Goal: Communication & Community: Share content

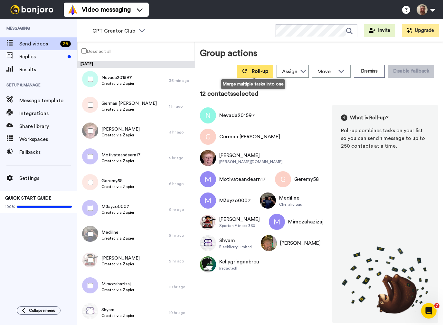
click at [258, 72] on span "Roll-up" at bounding box center [260, 71] width 16 height 5
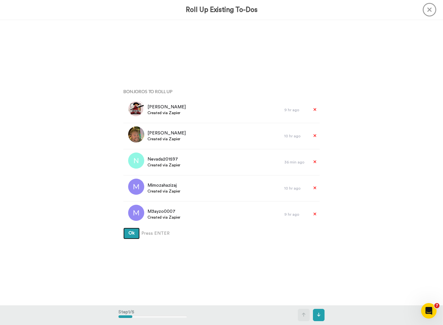
click at [131, 233] on button "Ok" at bounding box center [131, 234] width 16 height 12
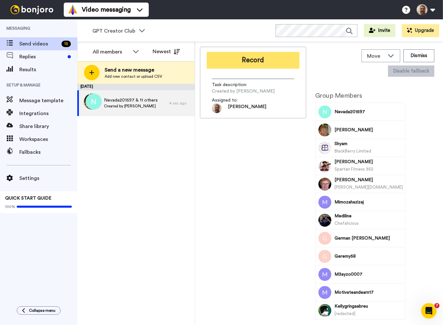
click at [264, 62] on button "Record" at bounding box center [253, 60] width 93 height 17
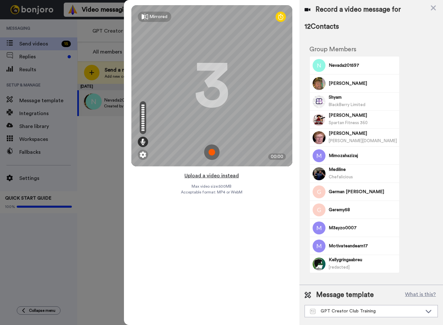
click at [201, 175] on button "Upload a video instead" at bounding box center [212, 175] width 58 height 8
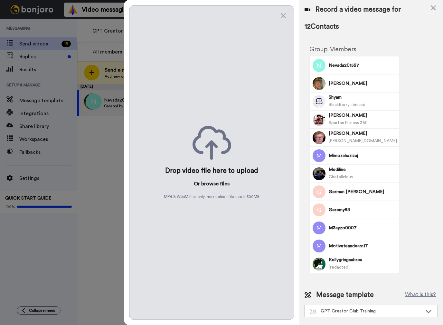
click at [210, 182] on button "browse" at bounding box center [209, 184] width 17 height 8
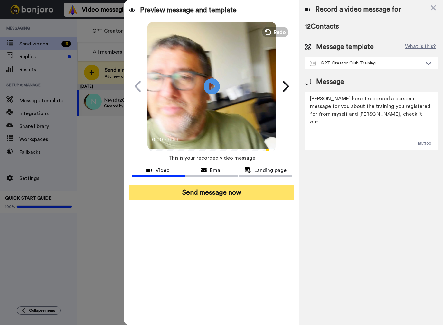
click at [241, 192] on button "Send message now" at bounding box center [211, 192] width 165 height 15
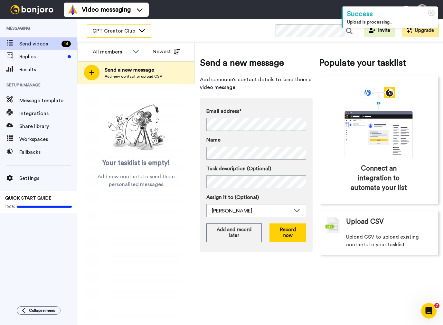
click at [132, 31] on span "GPT Creator Club" at bounding box center [113, 31] width 43 height 8
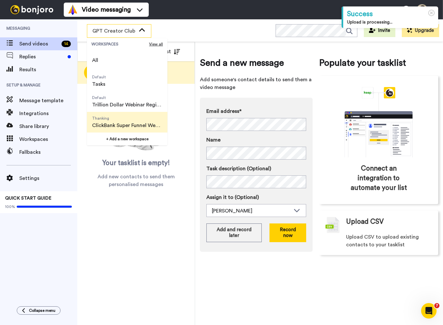
click at [132, 129] on span "ClickBank Super Funnel Webinar Registrants" at bounding box center [127, 126] width 70 height 8
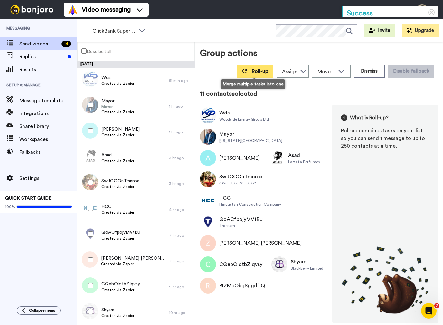
click at [252, 74] on span "Roll-up" at bounding box center [260, 71] width 16 height 5
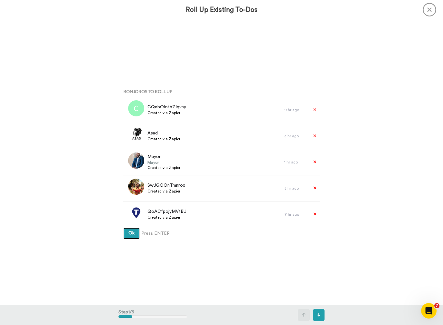
click at [131, 233] on button "Ok" at bounding box center [131, 234] width 16 height 12
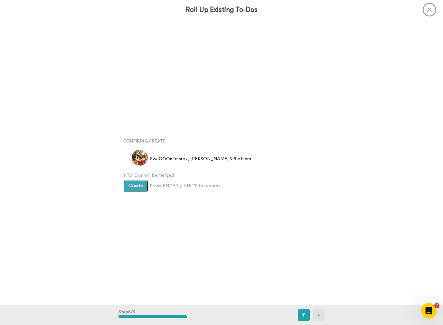
scroll to position [1141, 0]
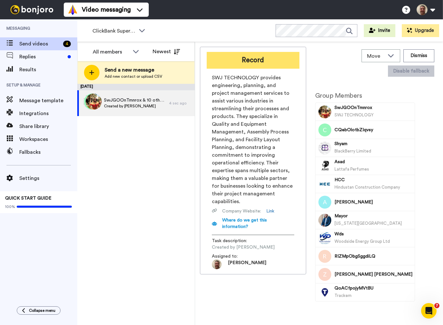
click at [250, 61] on button "Record" at bounding box center [253, 60] width 93 height 17
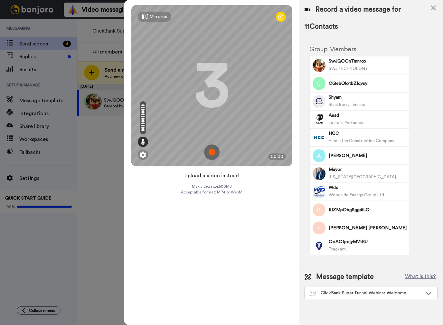
click at [213, 175] on button "Upload a video instead" at bounding box center [212, 175] width 58 height 8
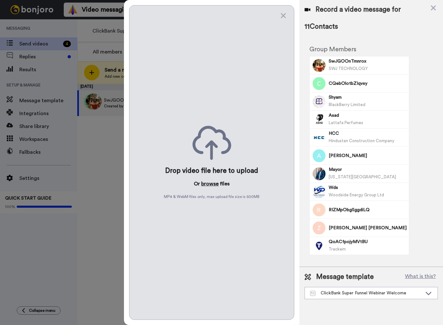
click at [205, 183] on button "browse" at bounding box center [209, 184] width 17 height 8
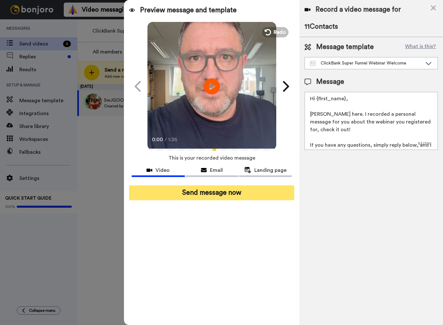
click at [214, 198] on button "Send message now" at bounding box center [211, 192] width 165 height 15
